Goal: Information Seeking & Learning: Learn about a topic

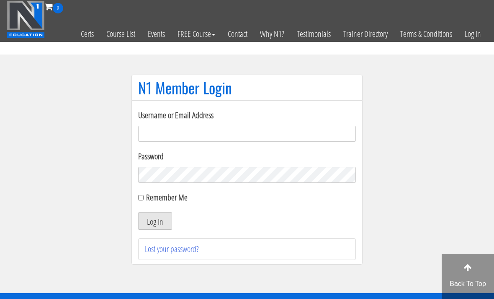
scroll to position [59, 0]
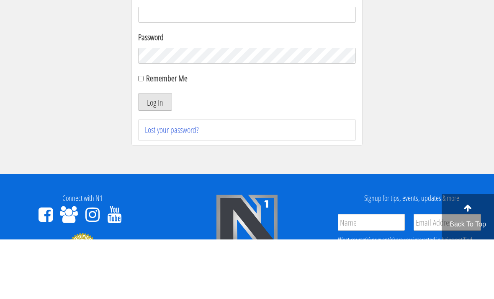
type input "[EMAIL_ADDRESS][DOMAIN_NAME]"
click at [155, 162] on button "Log In" at bounding box center [155, 161] width 34 height 18
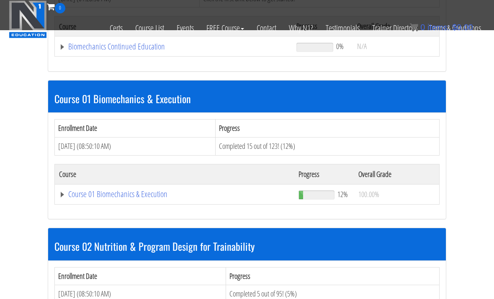
scroll to position [193, 0]
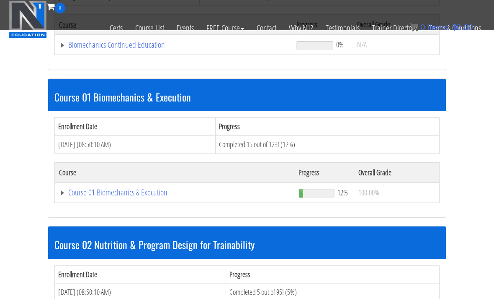
click at [77, 49] on link "Course 01 Biomechanics & Execution" at bounding box center [173, 45] width 229 height 8
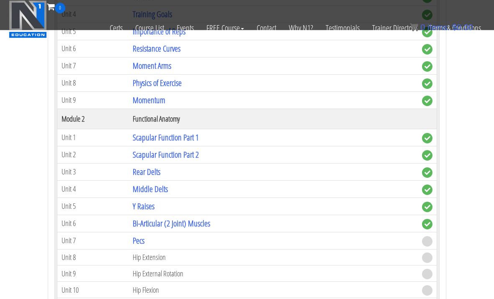
scroll to position [466, 0]
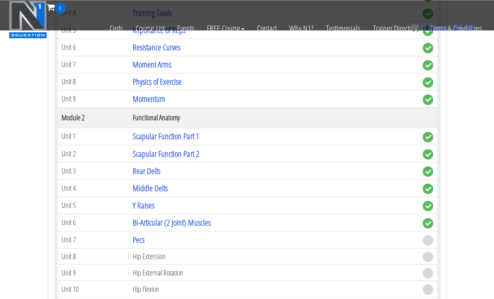
click at [144, 222] on link "Bi-Articular (2 Joint) Muscles" at bounding box center [171, 221] width 77 height 11
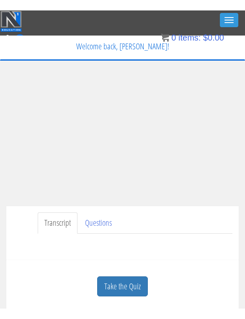
scroll to position [10, 0]
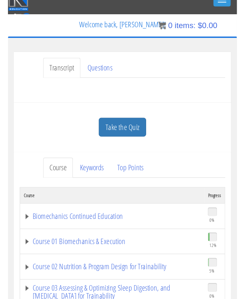
scroll to position [0, 0]
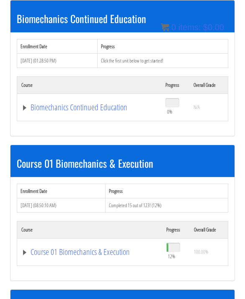
scroll to position [131, 0]
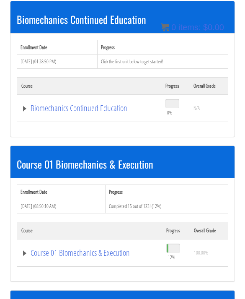
click at [105, 112] on link "Course 01 Biomechanics & Execution" at bounding box center [89, 108] width 136 height 8
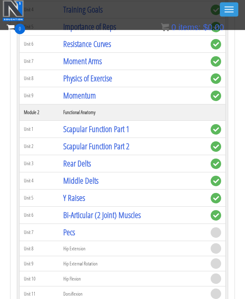
scroll to position [442, 0]
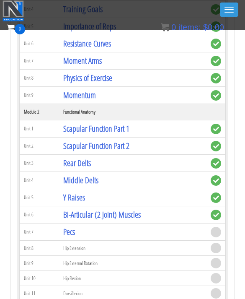
click at [75, 226] on link "Pecs" at bounding box center [69, 231] width 12 height 11
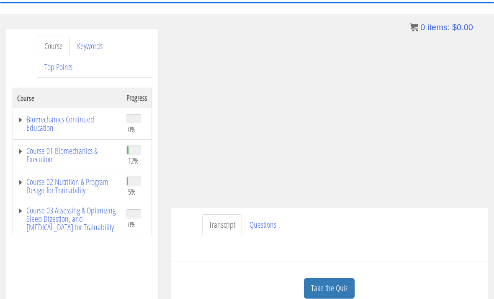
scroll to position [85, 0]
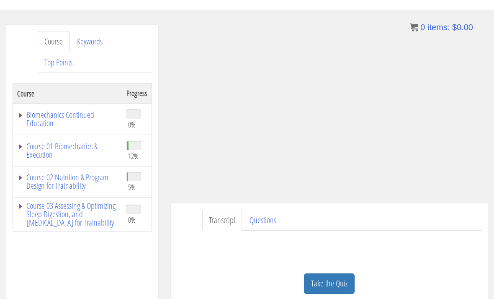
click at [43, 146] on link "Course 01 Biomechanics & Execution" at bounding box center [67, 150] width 101 height 17
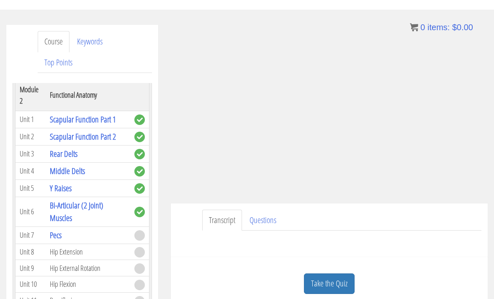
scroll to position [277, 0]
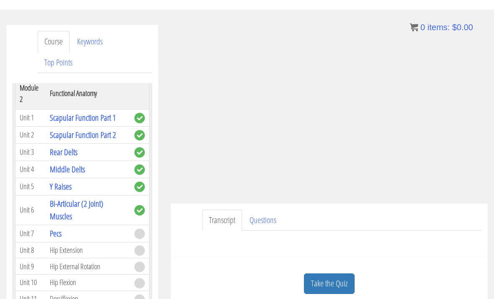
click at [54, 234] on link "Pecs" at bounding box center [56, 232] width 12 height 11
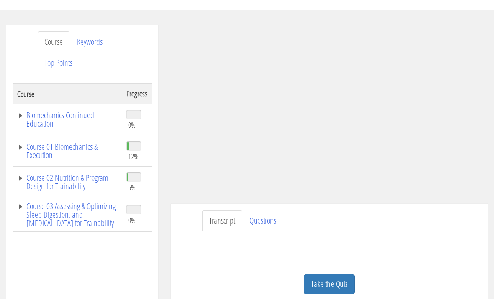
scroll to position [85, 0]
click at [237, 224] on link "Transcript" at bounding box center [222, 220] width 40 height 21
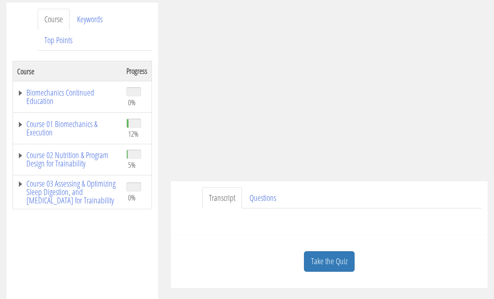
scroll to position [116, 0]
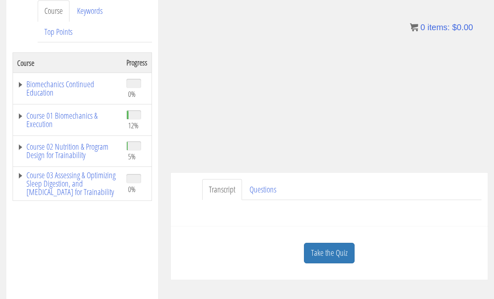
click at [273, 194] on link "Questions" at bounding box center [263, 189] width 40 height 21
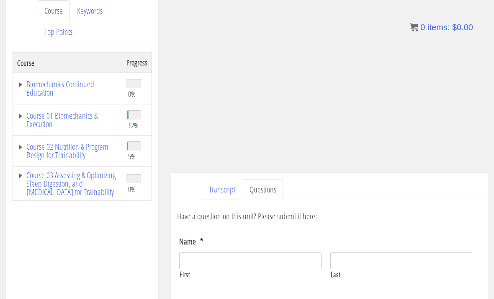
click at [212, 191] on link "Transcript" at bounding box center [222, 189] width 40 height 21
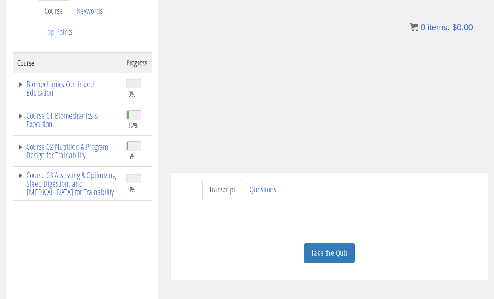
click at [435, 183] on ul "Transcript Questions" at bounding box center [341, 189] width 279 height 21
click at [426, 188] on ul "Transcript Questions" at bounding box center [341, 189] width 279 height 21
click at [208, 192] on link "Transcript" at bounding box center [222, 189] width 40 height 21
click at [49, 122] on link "Course 01 Biomechanics & Execution" at bounding box center [67, 119] width 101 height 17
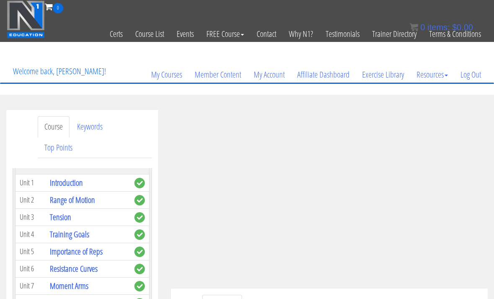
scroll to position [109, 0]
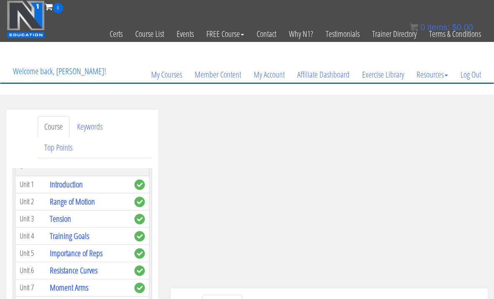
click at [58, 198] on link "Range of Motion" at bounding box center [72, 201] width 45 height 11
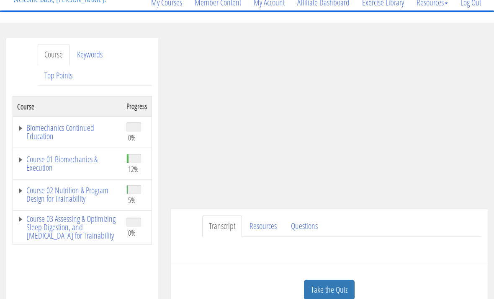
scroll to position [72, 0]
click at [258, 219] on link "Resources" at bounding box center [263, 226] width 41 height 21
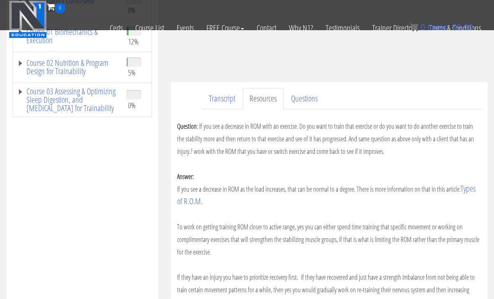
scroll to position [148, 0]
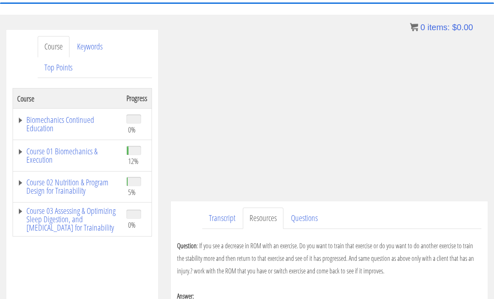
click at [211, 221] on link "Transcript" at bounding box center [222, 218] width 40 height 21
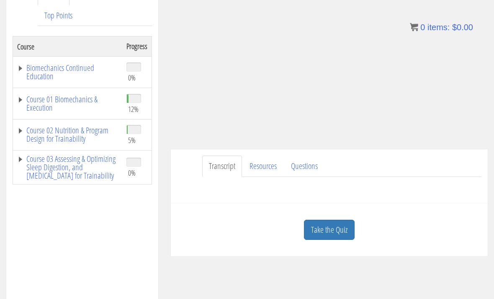
scroll to position [133, 0]
click at [441, 189] on div "Question : If you see a decrease in ROM with an exercise. Do you want to train …" at bounding box center [329, 186] width 304 height 20
click at [438, 190] on div "Question : If you see a decrease in ROM with an exercise. Do you want to train …" at bounding box center [329, 186] width 304 height 20
click at [227, 165] on link "Transcript" at bounding box center [222, 164] width 40 height 21
click at [216, 155] on link "Transcript" at bounding box center [222, 164] width 40 height 21
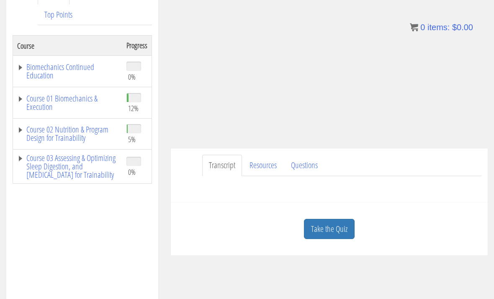
click at [220, 162] on link "Transcript" at bounding box center [222, 164] width 40 height 21
click at [261, 169] on link "Resources" at bounding box center [263, 164] width 41 height 21
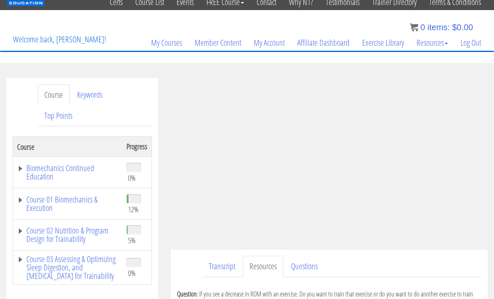
scroll to position [32, 0]
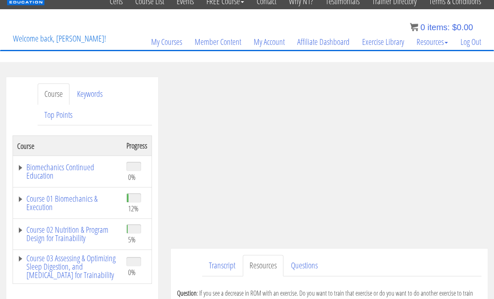
click at [63, 203] on link "Course 01 Biomechanics & Execution" at bounding box center [67, 203] width 101 height 17
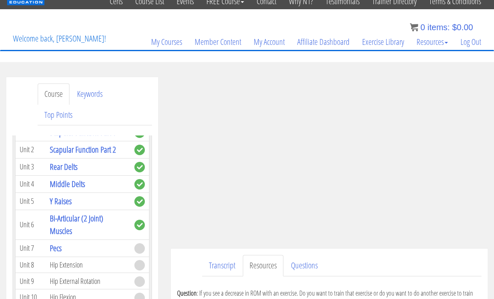
scroll to position [315, 0]
click at [57, 245] on link "Pecs" at bounding box center [56, 247] width 12 height 11
